Goal: Register for event/course

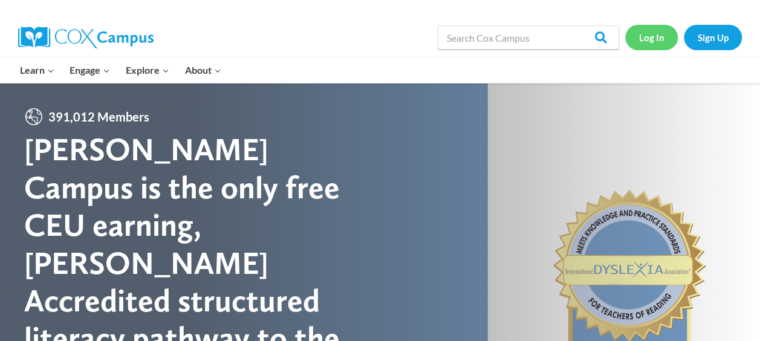
click at [660, 37] on link "Log In" at bounding box center [651, 37] width 53 height 25
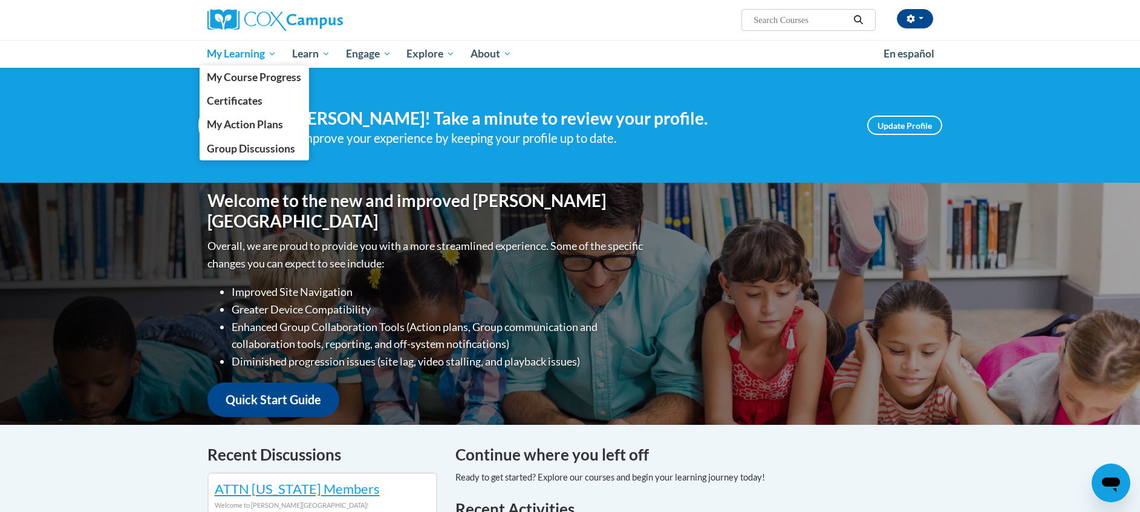
click at [250, 54] on span "My Learning" at bounding box center [242, 54] width 70 height 15
click at [241, 79] on span "My Course Progress" at bounding box center [254, 77] width 94 height 13
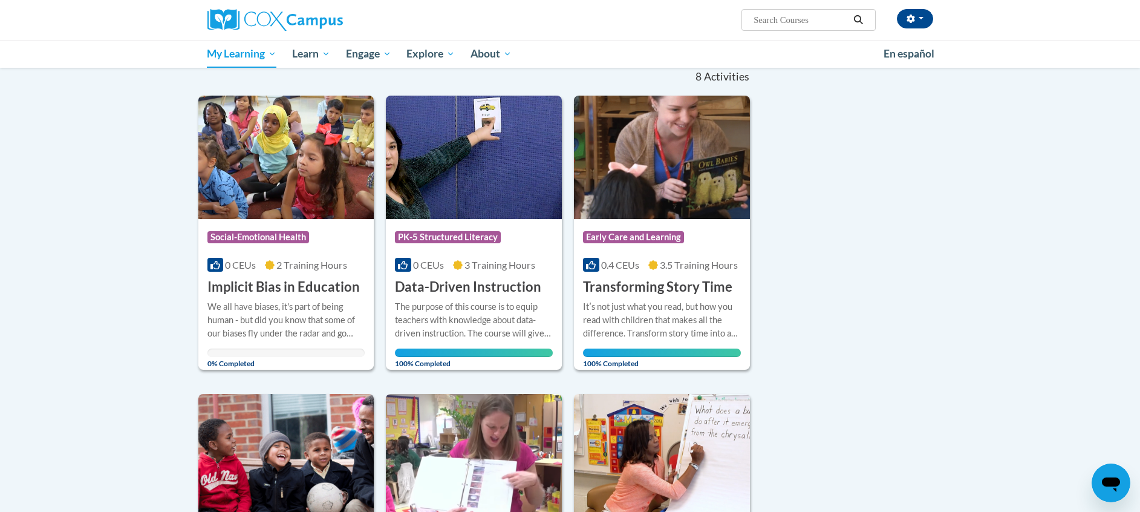
scroll to position [126, 0]
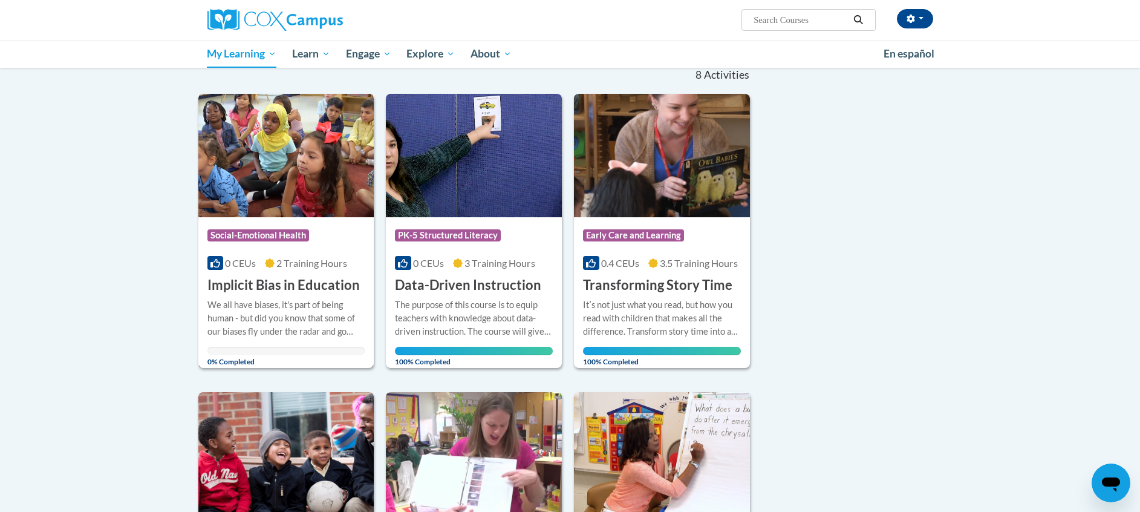
click at [293, 182] on img at bounding box center [286, 155] width 176 height 123
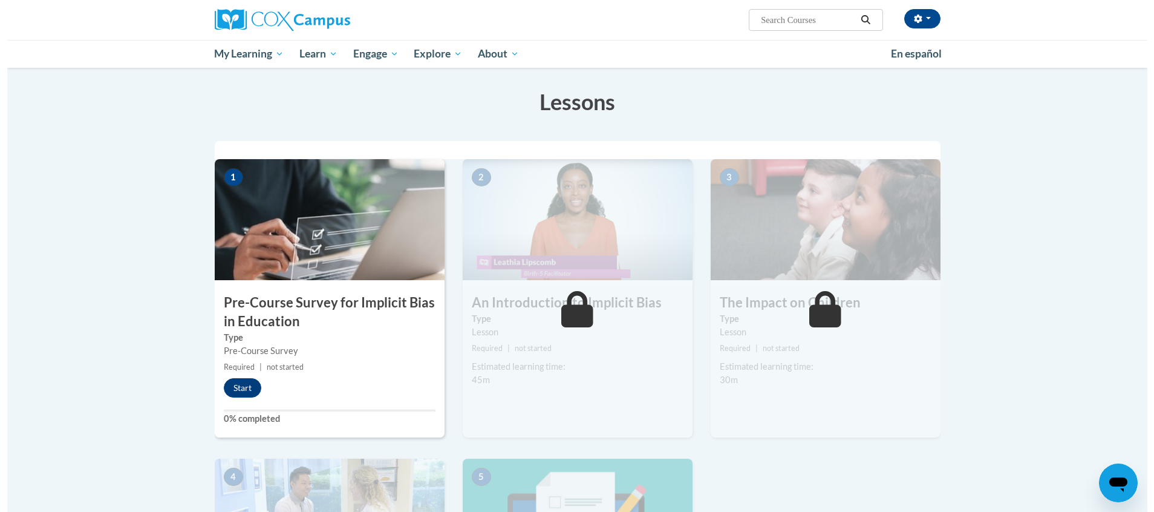
scroll to position [177, 0]
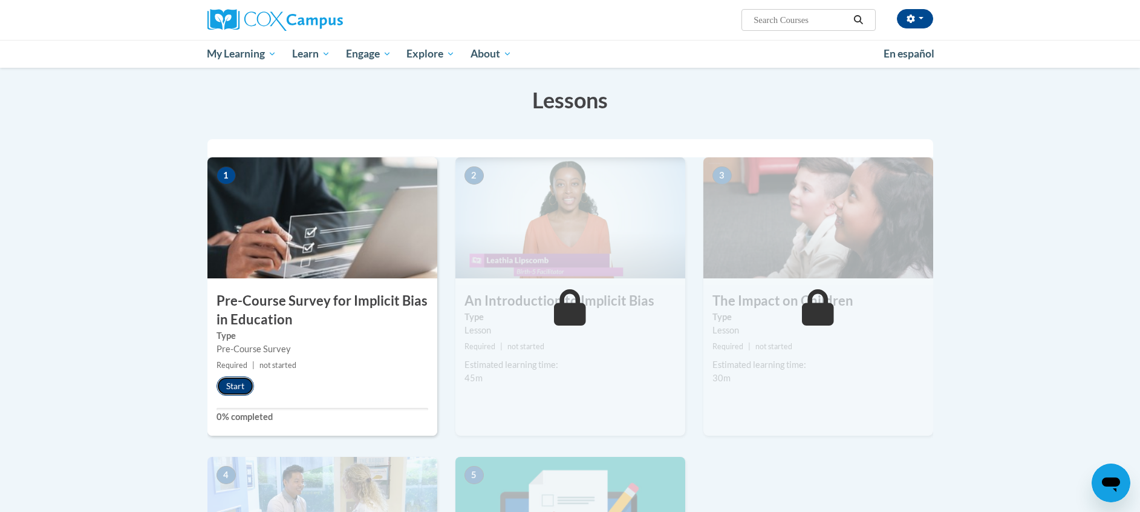
click at [233, 386] on button "Start" at bounding box center [234, 385] width 37 height 19
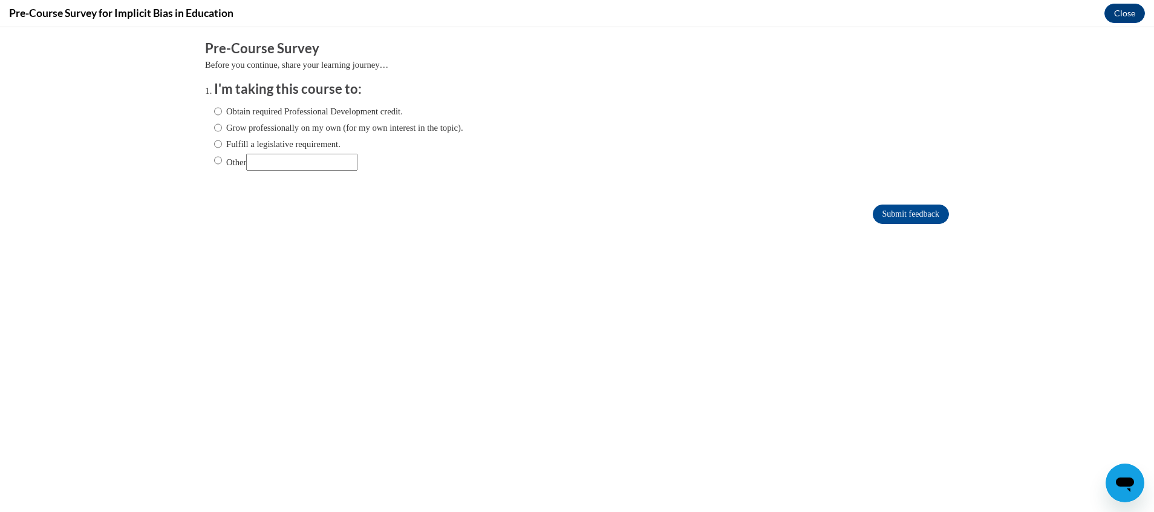
scroll to position [0, 0]
click at [293, 111] on label "Obtain required Professional Development credit." at bounding box center [308, 111] width 189 height 13
click at [222, 111] on input "Obtain required Professional Development credit." at bounding box center [218, 111] width 8 height 13
radio input "true"
click at [876, 210] on input "Submit feedback" at bounding box center [911, 213] width 76 height 19
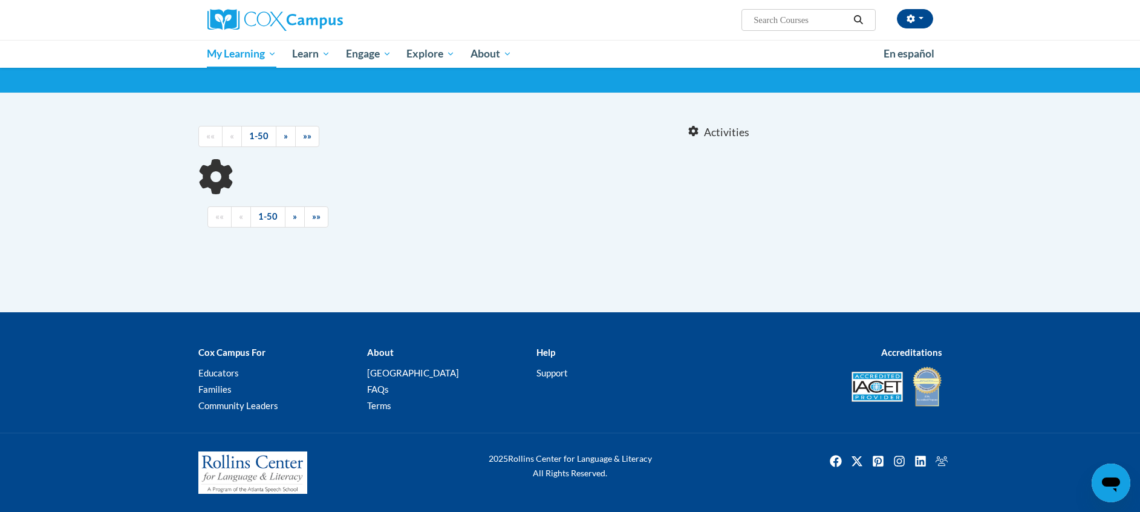
scroll to position [33, 0]
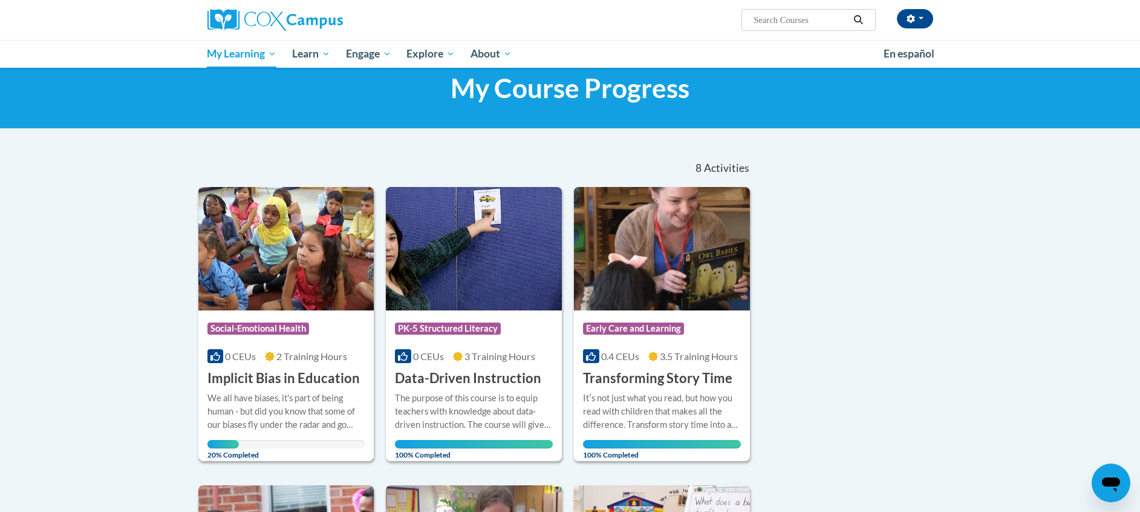
click at [290, 389] on div "More Info Open We all have biases, it's part of being human - but did you know …" at bounding box center [286, 423] width 176 height 70
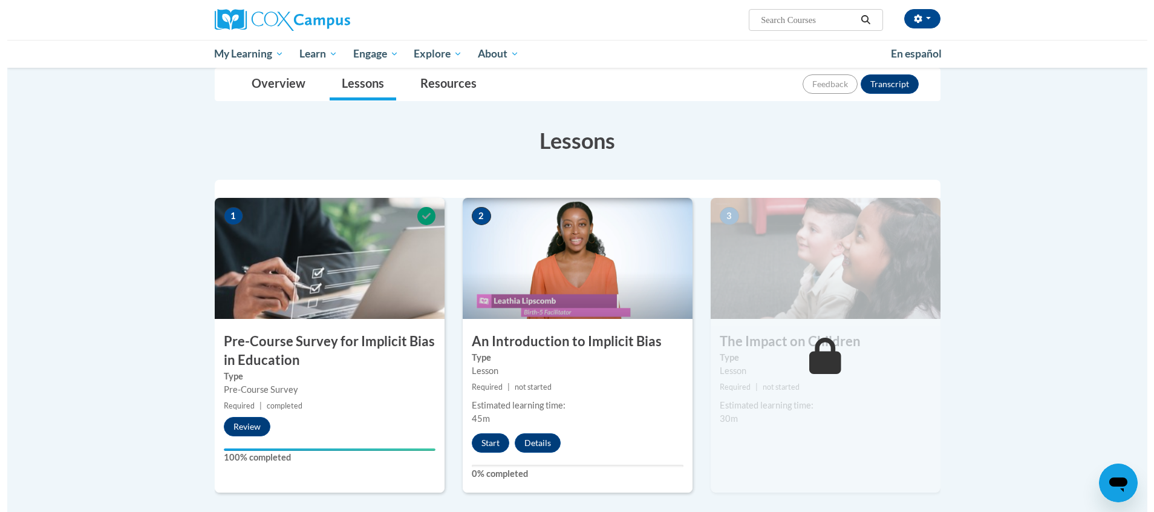
scroll to position [148, 0]
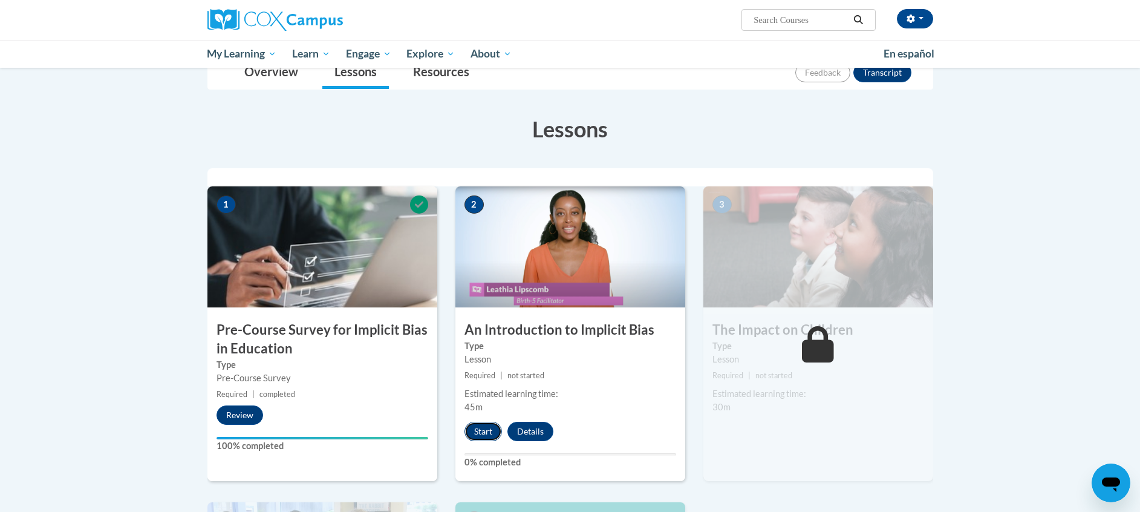
click at [486, 434] on button "Start" at bounding box center [482, 430] width 37 height 19
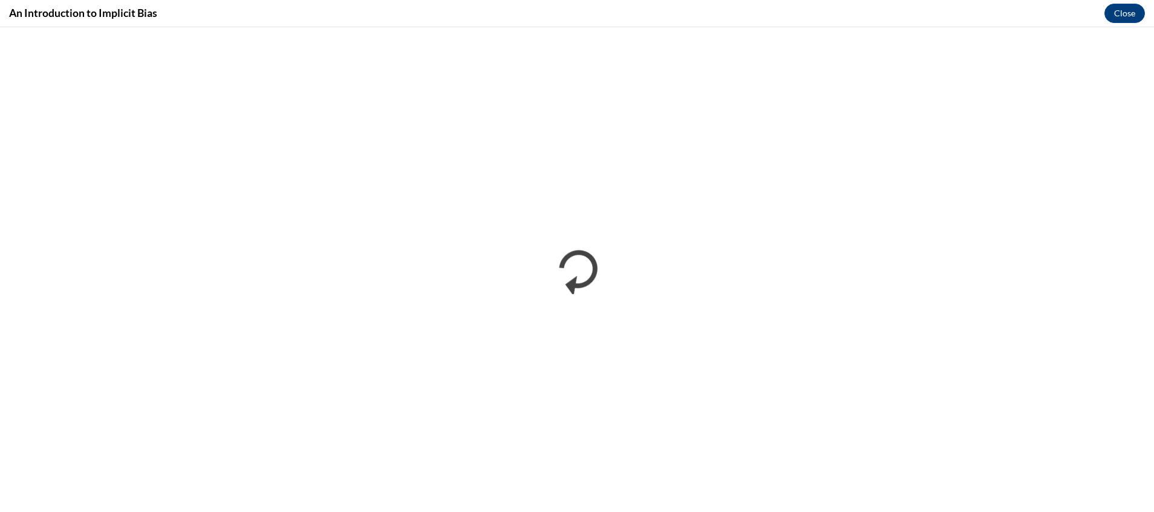
scroll to position [0, 0]
